Goal: Check status: Check status

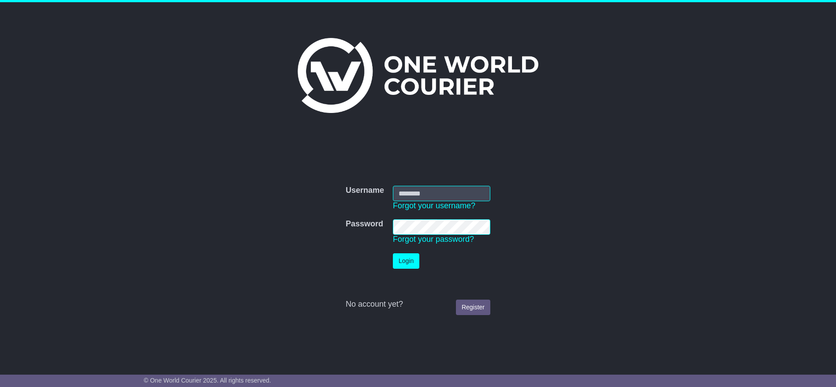
type input "**********"
click at [408, 261] on button "Login" at bounding box center [406, 260] width 26 height 15
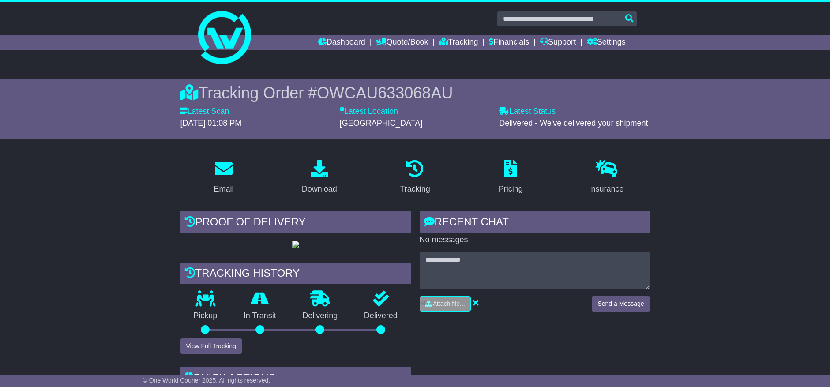
scroll to position [176, 0]
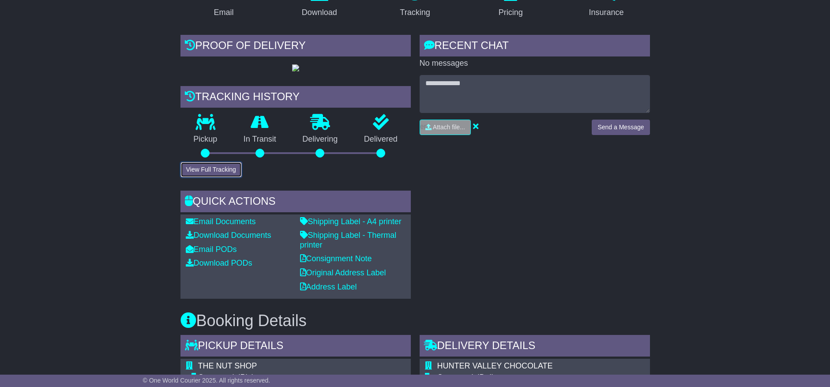
click at [222, 177] on button "View Full Tracking" at bounding box center [210, 169] width 61 height 15
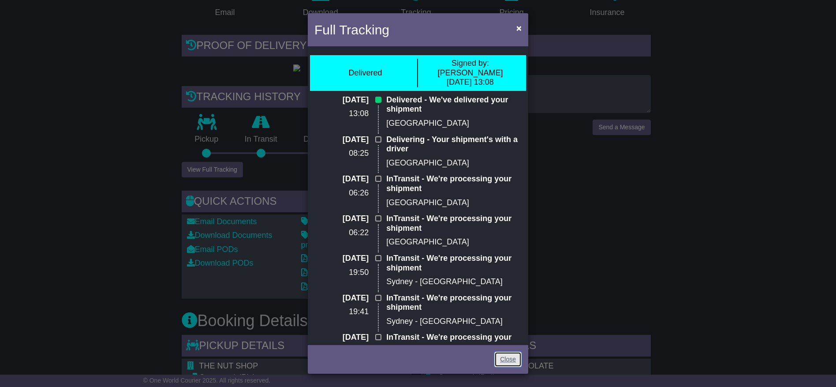
click at [518, 364] on link "Close" at bounding box center [507, 359] width 27 height 15
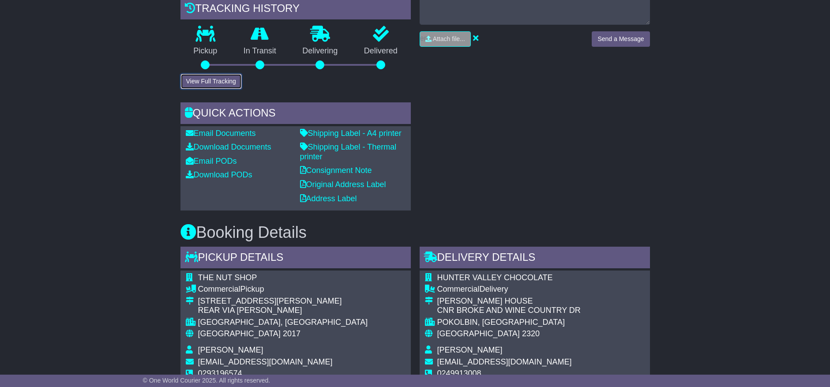
scroll to position [132, 0]
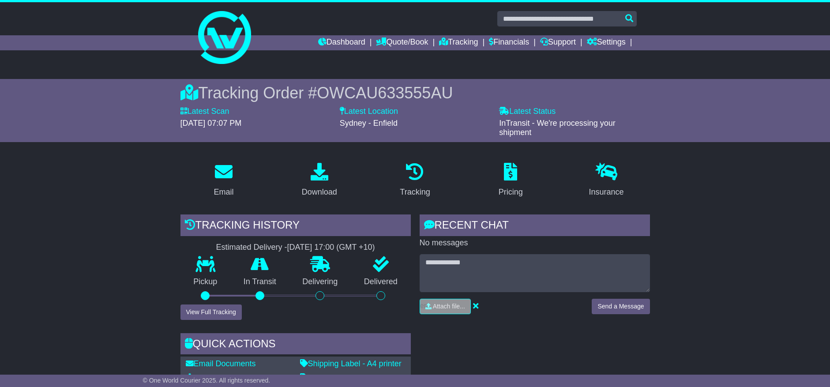
scroll to position [132, 0]
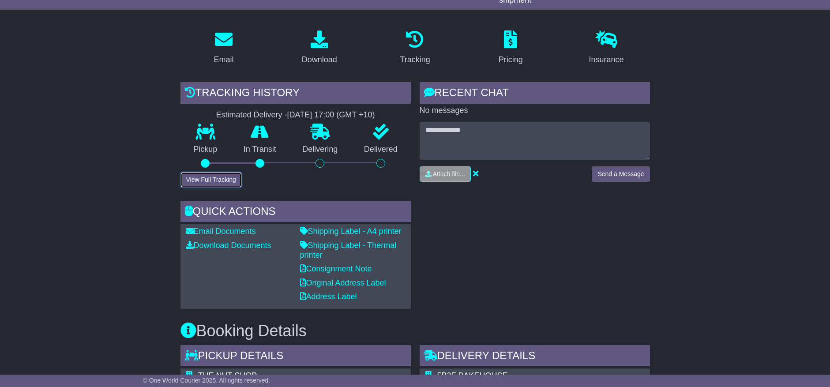
click at [204, 180] on button "View Full Tracking" at bounding box center [210, 179] width 61 height 15
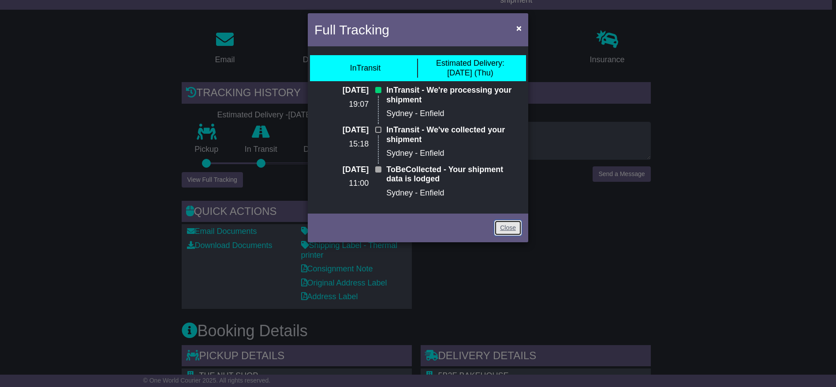
click at [514, 227] on link "Close" at bounding box center [507, 227] width 27 height 15
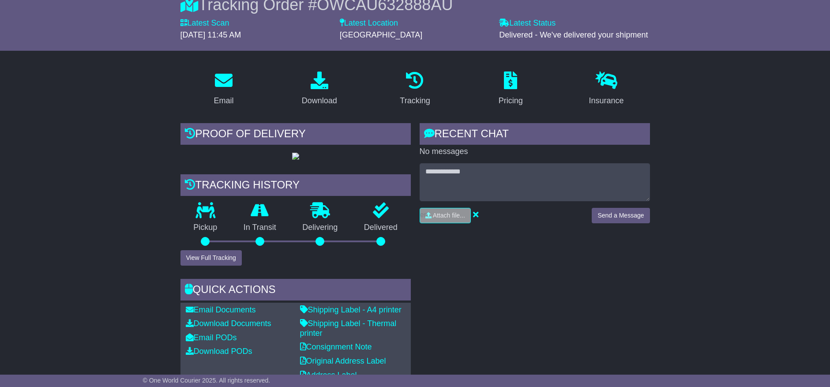
scroll to position [176, 0]
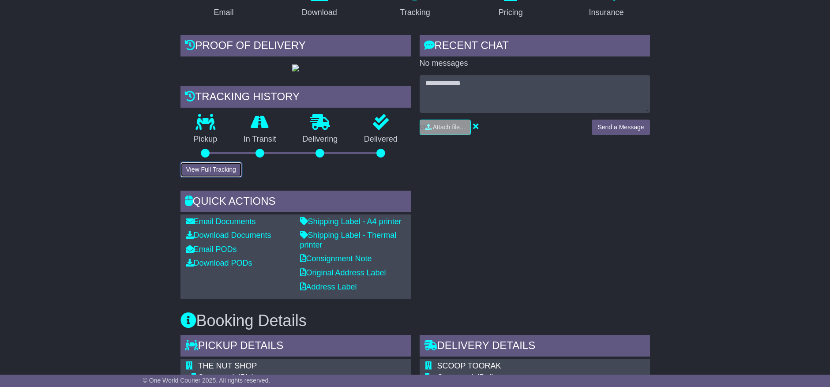
click at [210, 177] on button "View Full Tracking" at bounding box center [210, 169] width 61 height 15
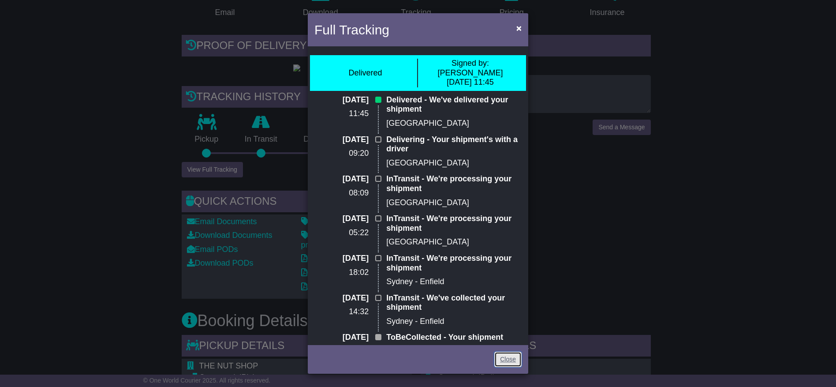
click at [512, 363] on link "Close" at bounding box center [507, 359] width 27 height 15
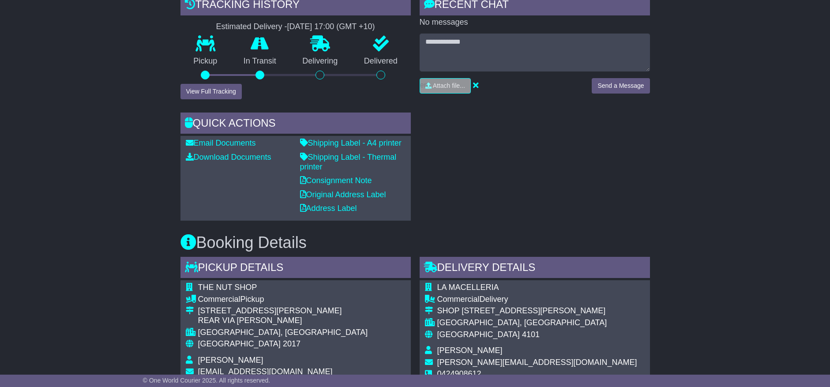
scroll to position [265, 0]
